Goal: Information Seeking & Learning: Learn about a topic

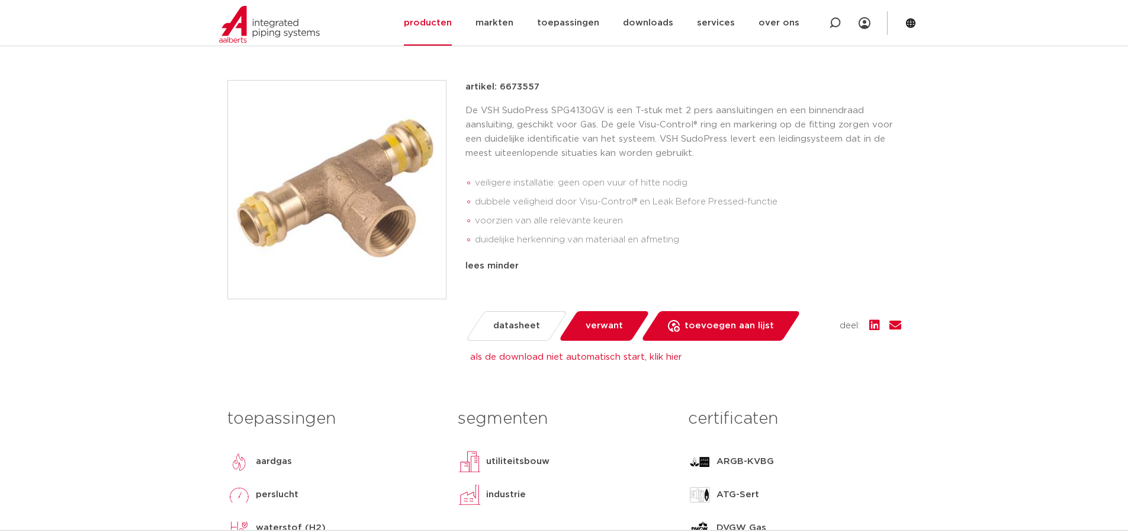
scroll to position [415, 0]
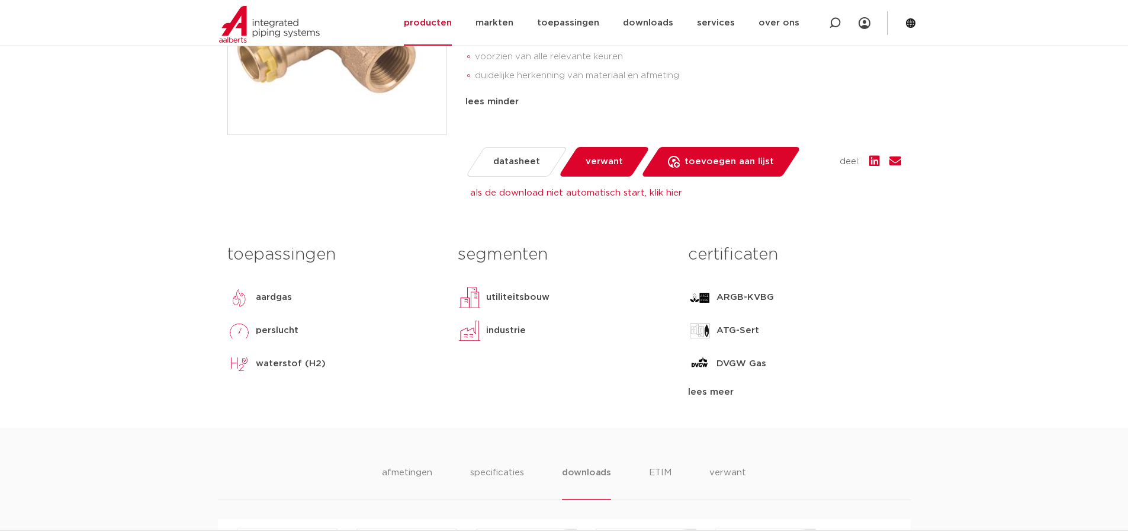
click at [284, 364] on p "waterstof (H2)" at bounding box center [291, 364] width 70 height 14
click at [349, 358] on div "waterstof (H2)" at bounding box center [333, 364] width 213 height 24
click at [715, 395] on div "lees meer" at bounding box center [794, 392] width 213 height 14
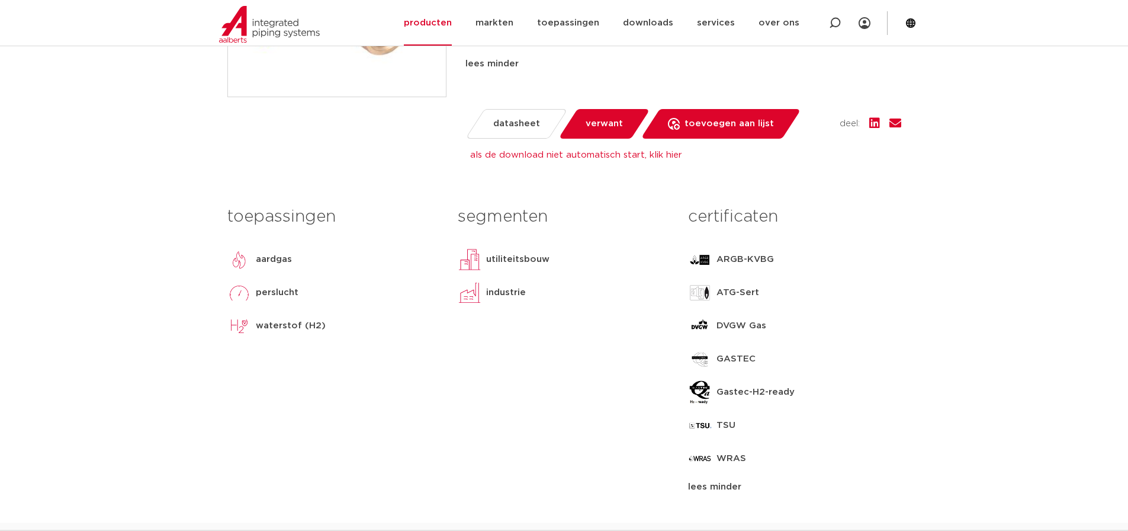
scroll to position [474, 0]
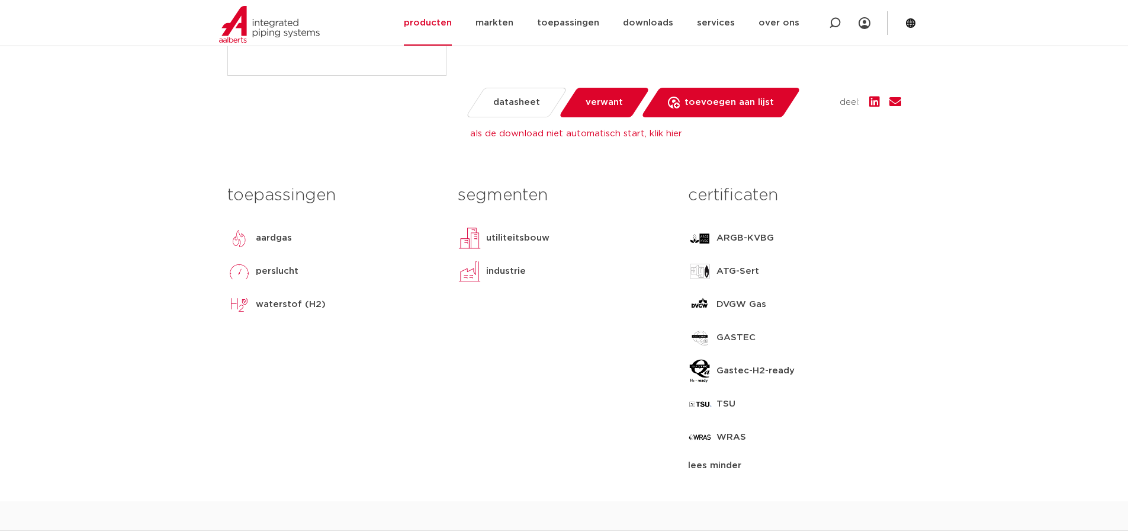
click at [742, 438] on p "WRAS" at bounding box center [732, 437] width 30 height 14
click at [720, 403] on p "TSU" at bounding box center [726, 404] width 19 height 14
click at [694, 399] on img at bounding box center [700, 404] width 24 height 24
click at [723, 300] on p "DVGW Gas" at bounding box center [742, 304] width 50 height 14
click at [724, 267] on p "ATG-Sert" at bounding box center [738, 271] width 43 height 14
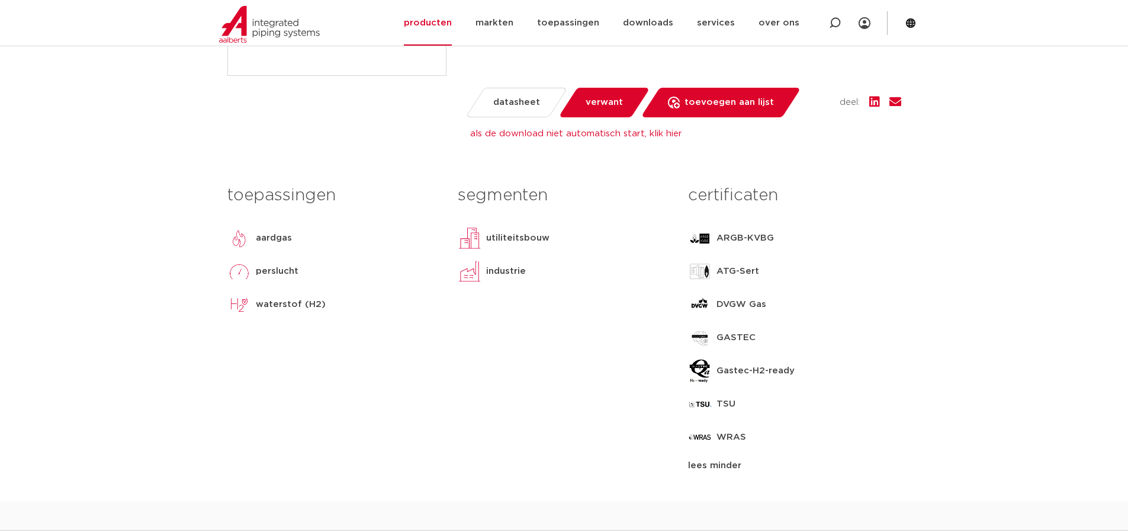
click at [725, 248] on div "ARGB-KVBG" at bounding box center [745, 238] width 57 height 24
click at [725, 237] on p "ARGB-KVBG" at bounding box center [745, 238] width 57 height 14
drag, startPoint x: 785, startPoint y: 237, endPoint x: 718, endPoint y: 232, distance: 66.5
click at [718, 232] on div "ARGB-KVBG" at bounding box center [794, 238] width 213 height 24
copy p "ARGB-KVBG"
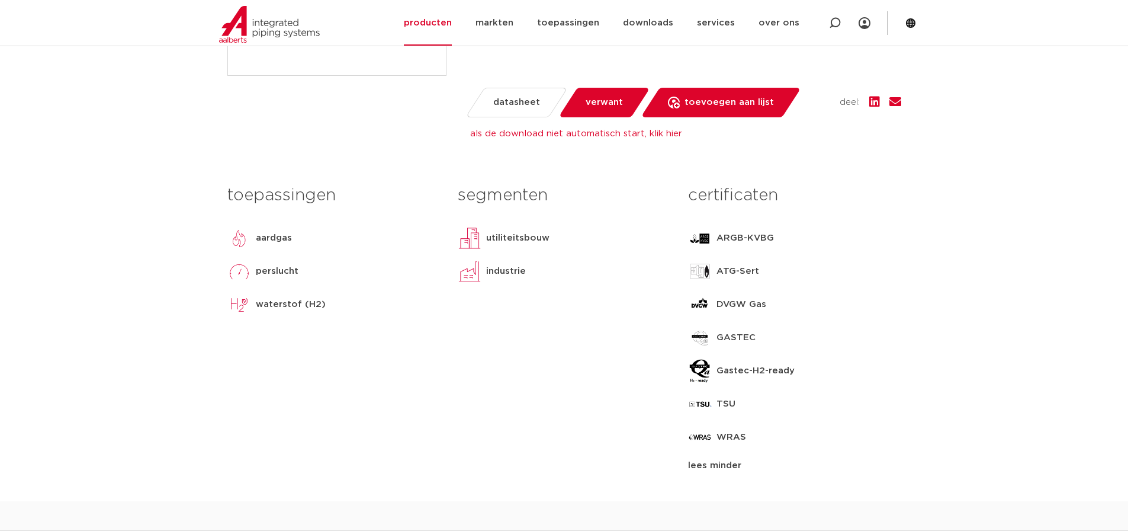
click at [737, 374] on p "Gastec-H2-ready" at bounding box center [756, 371] width 78 height 14
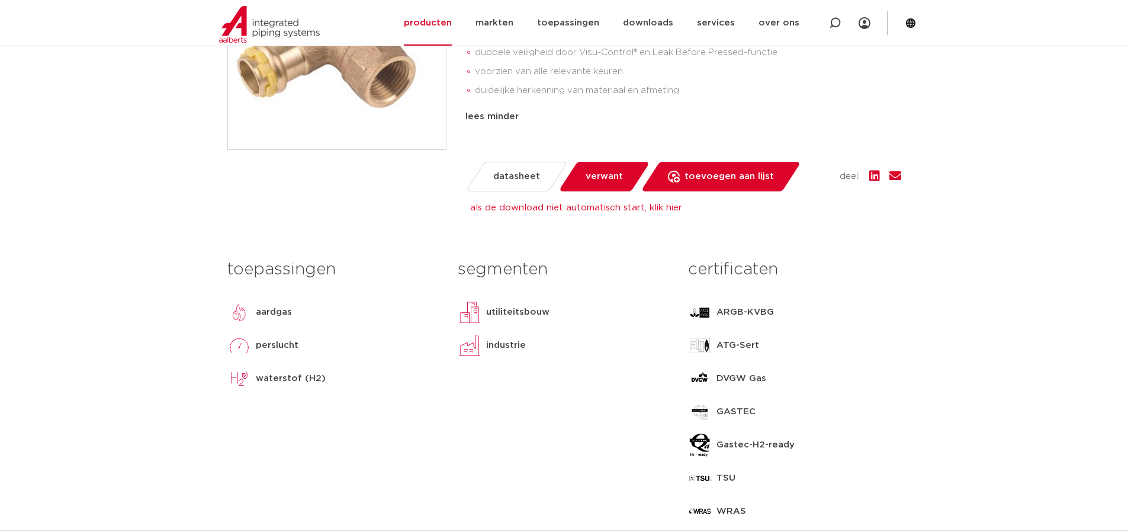
scroll to position [237, 0]
